Goal: Transaction & Acquisition: Subscribe to service/newsletter

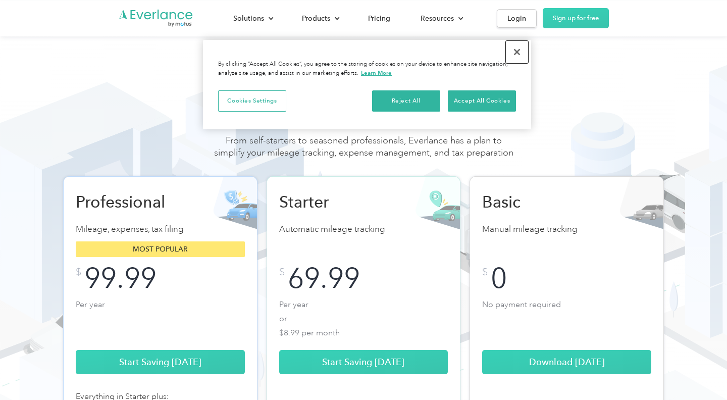
click at [514, 56] on button "Close" at bounding box center [517, 52] width 22 height 22
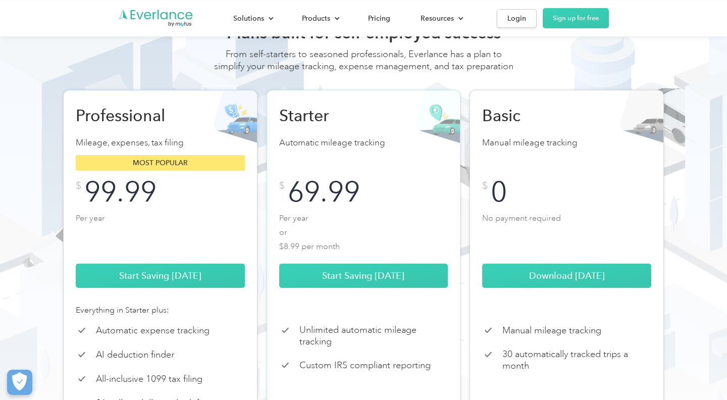
scroll to position [90, 0]
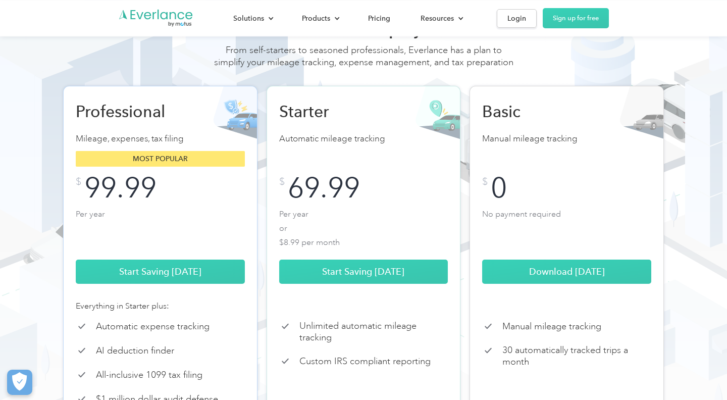
click at [301, 146] on p "Automatic mileage tracking" at bounding box center [363, 139] width 169 height 14
copy p "Automatic mileage tracking"
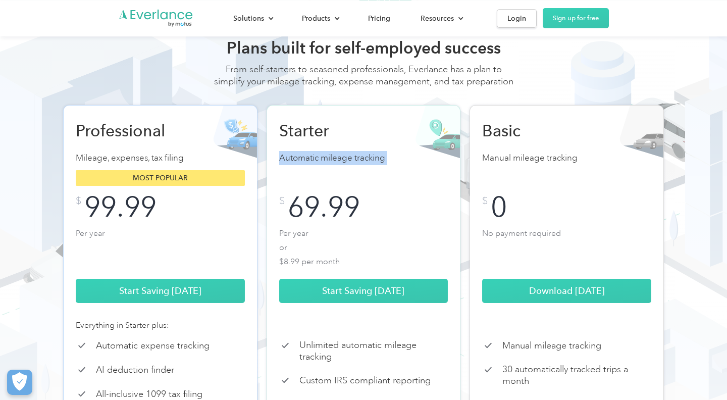
scroll to position [62, 0]
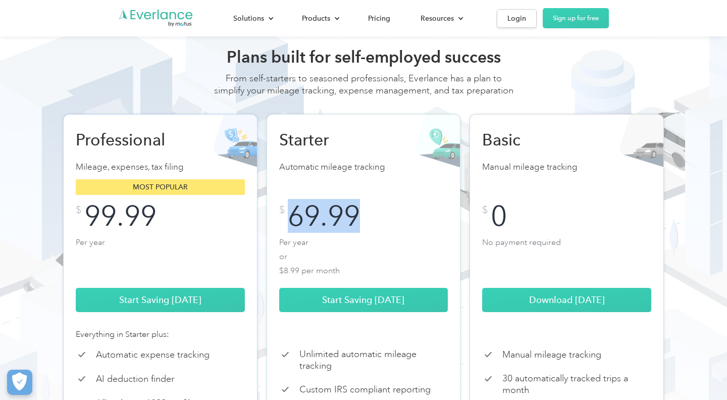
drag, startPoint x: 374, startPoint y: 229, endPoint x: 285, endPoint y: 228, distance: 88.4
click at [285, 227] on div "$ 69.99" at bounding box center [363, 216] width 169 height 22
copy div "69.99"
click at [351, 227] on div "69.99" at bounding box center [324, 216] width 72 height 22
drag, startPoint x: 363, startPoint y: 231, endPoint x: 281, endPoint y: 229, distance: 81.3
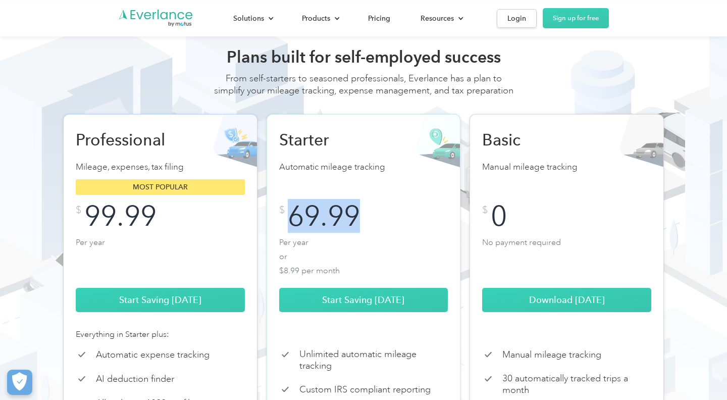
click at [281, 227] on div "$ 69.99" at bounding box center [363, 216] width 169 height 22
copy div "69.99"
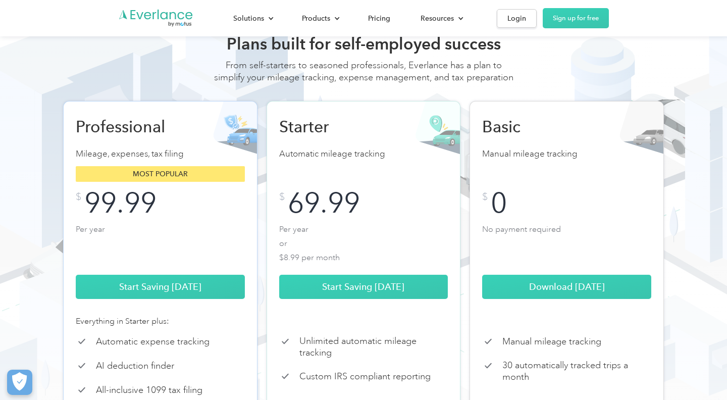
scroll to position [72, 0]
